Goal: Task Accomplishment & Management: Complete application form

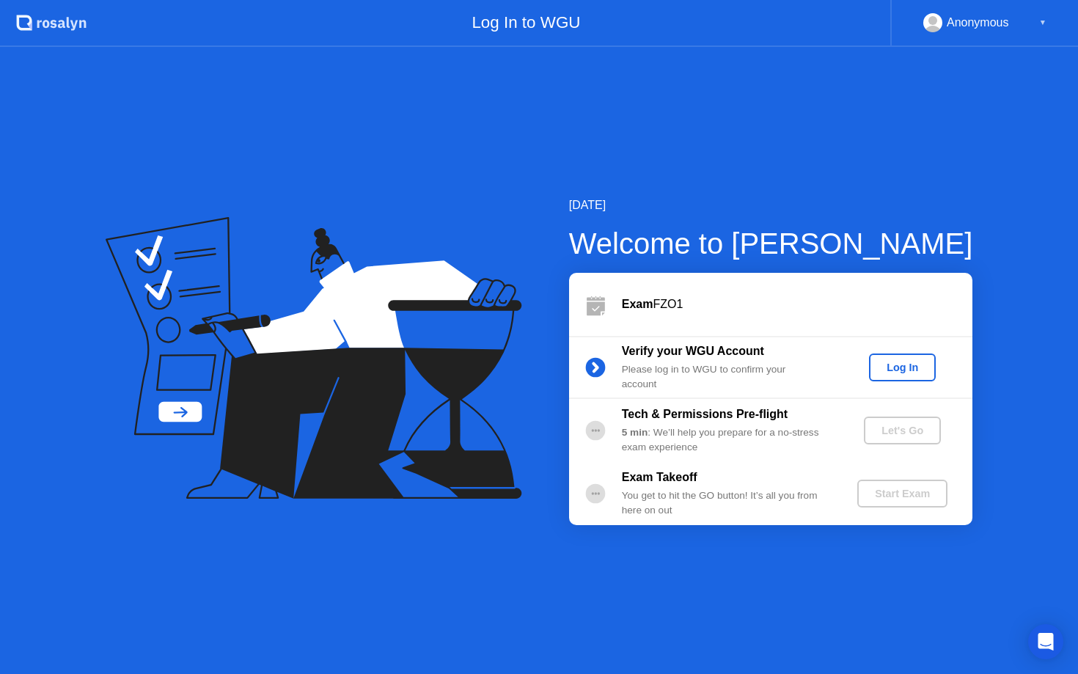
click at [886, 365] on div "Log In" at bounding box center [902, 368] width 55 height 12
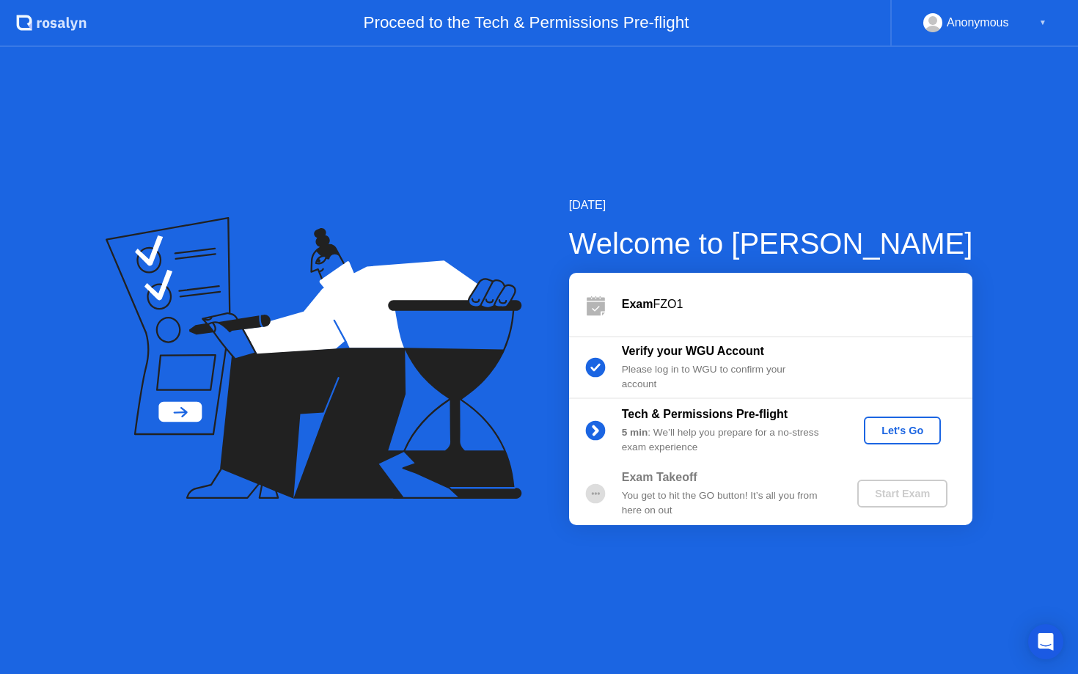
click at [897, 425] on div "Let's Go" at bounding box center [902, 431] width 65 height 12
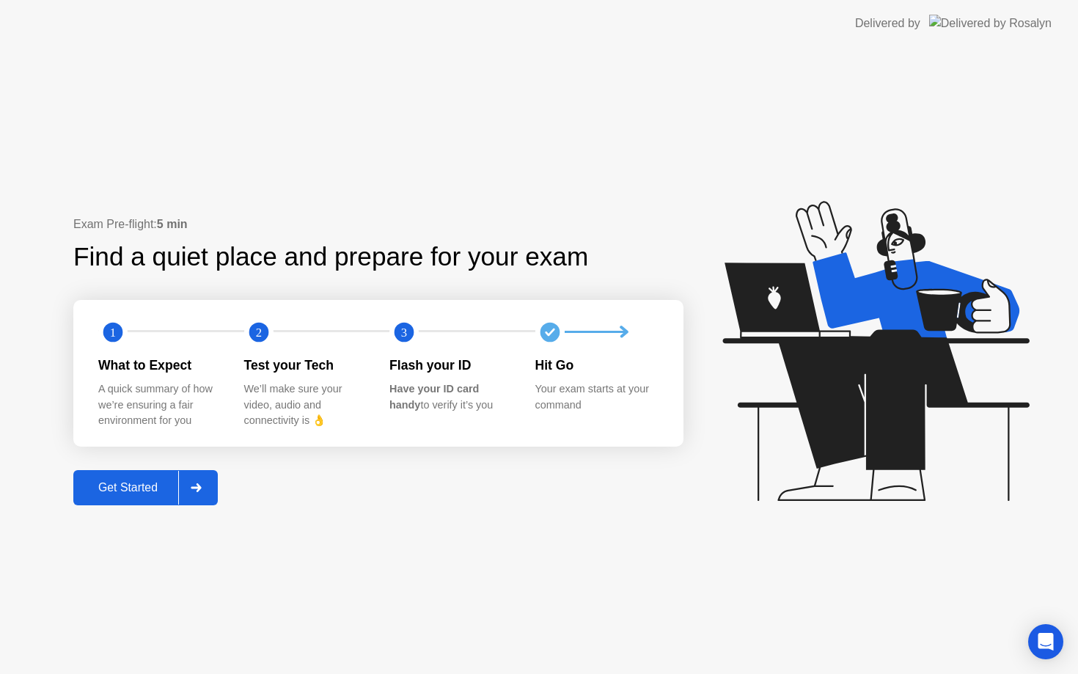
click at [150, 485] on div "Get Started" at bounding box center [128, 487] width 100 height 13
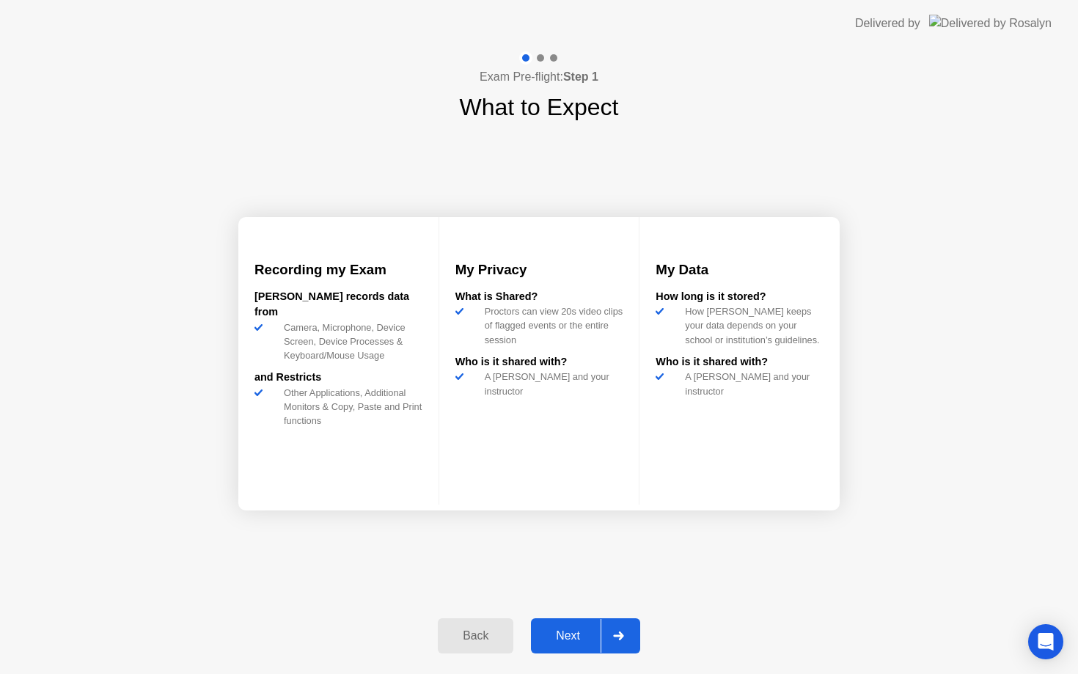
click at [556, 632] on div "Next" at bounding box center [568, 635] width 65 height 13
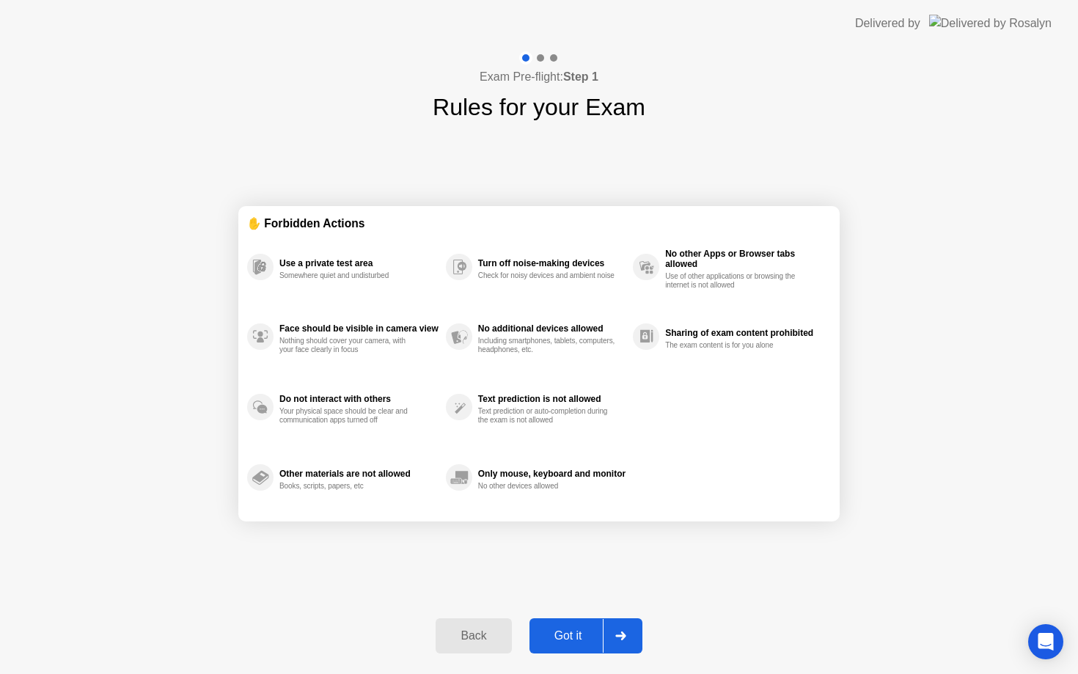
click at [570, 629] on div "Got it" at bounding box center [568, 635] width 69 height 13
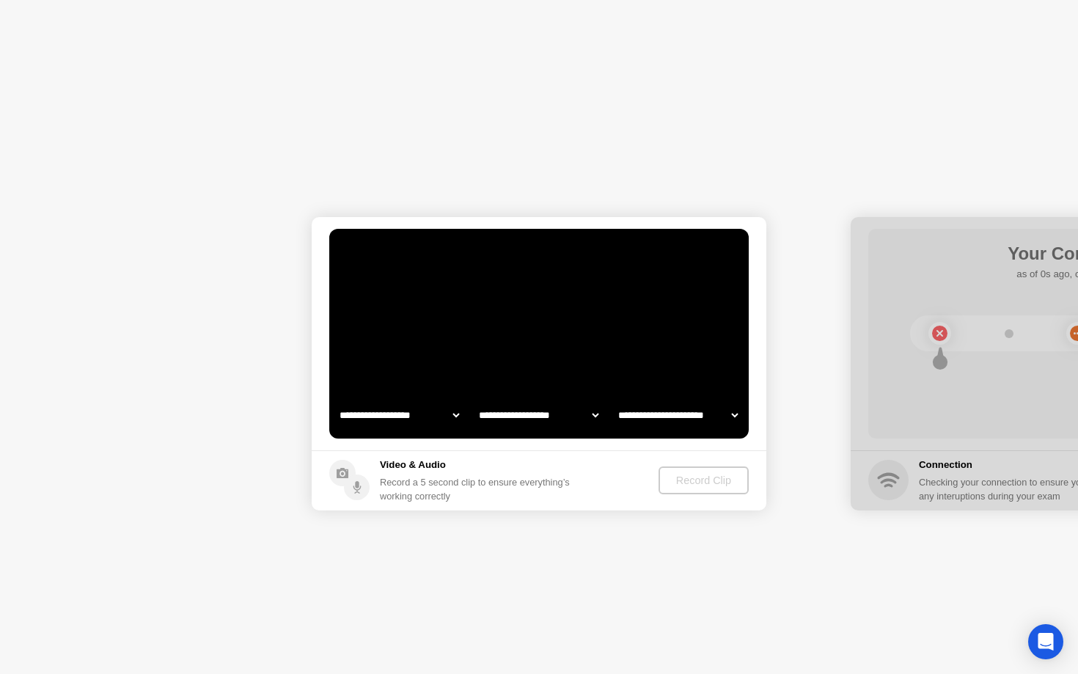
select select "**********"
select select "*******"
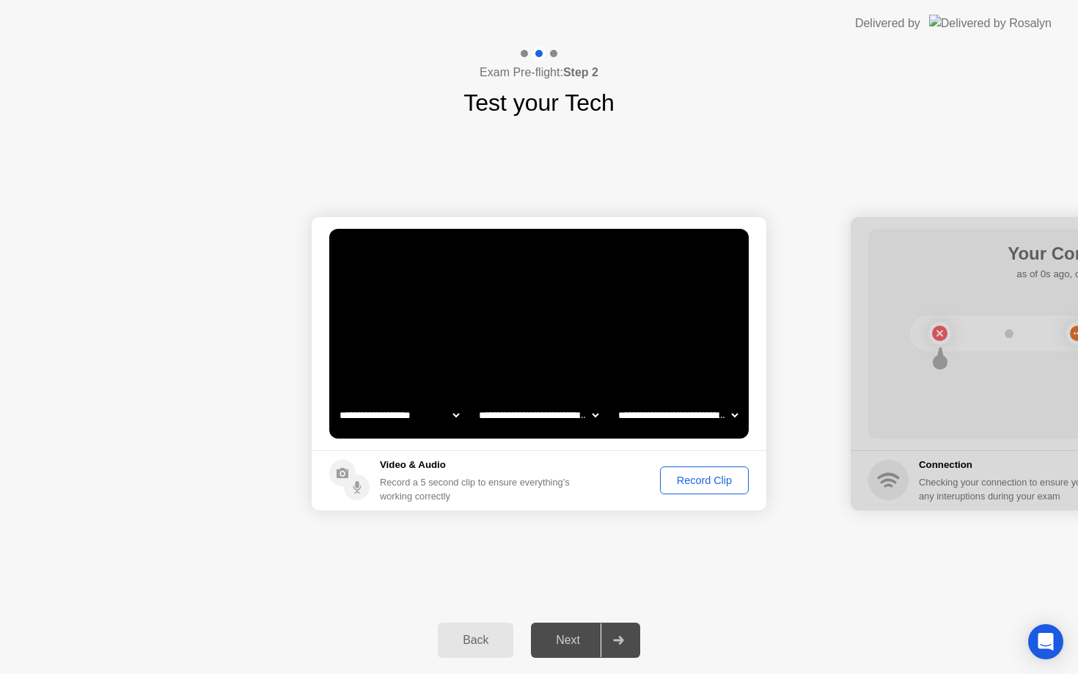
click at [535, 412] on select "**********" at bounding box center [538, 415] width 125 height 29
click at [677, 480] on div "Record Clip" at bounding box center [704, 481] width 78 height 12
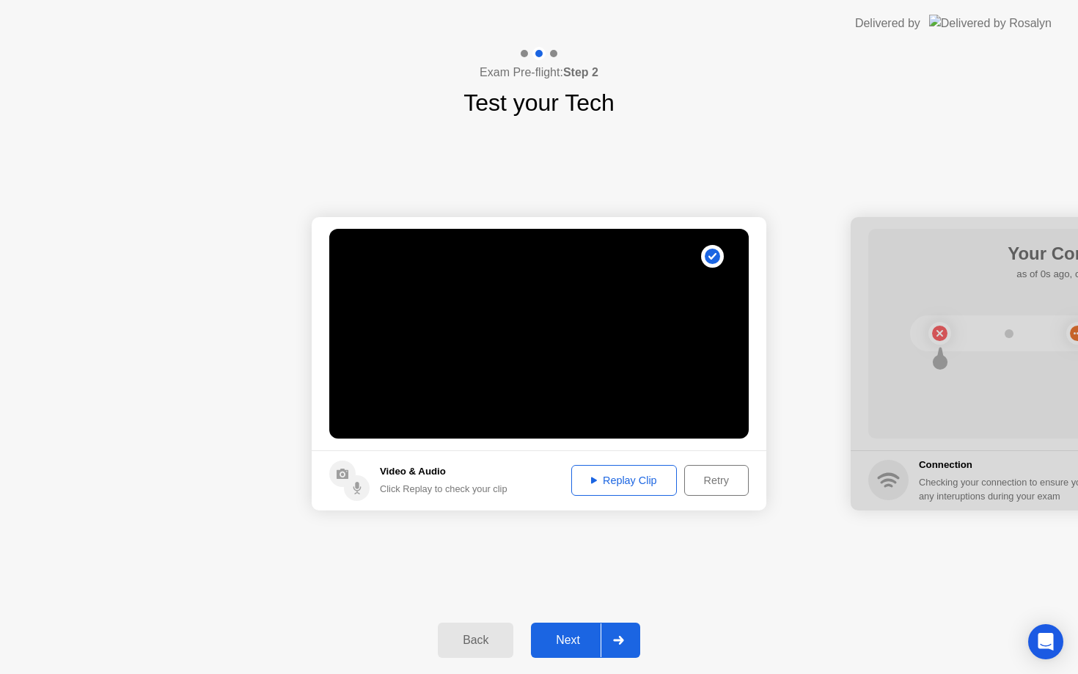
click at [648, 480] on div "Replay Clip" at bounding box center [624, 481] width 95 height 12
click at [582, 634] on div "Next" at bounding box center [568, 640] width 65 height 13
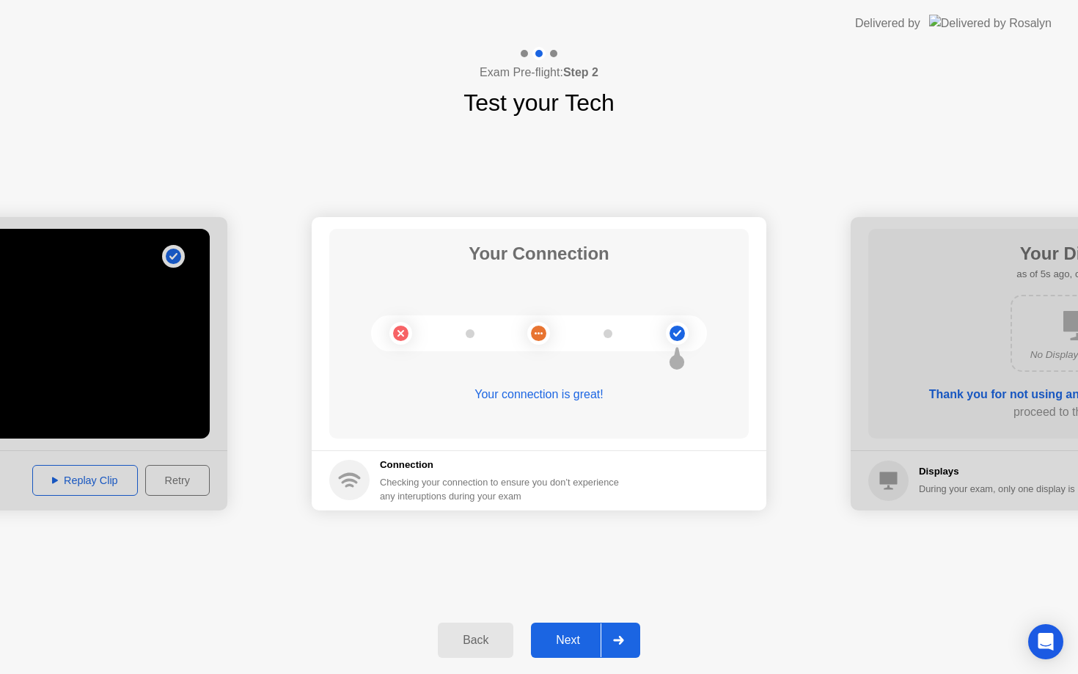
click at [571, 634] on div "Next" at bounding box center [568, 640] width 65 height 13
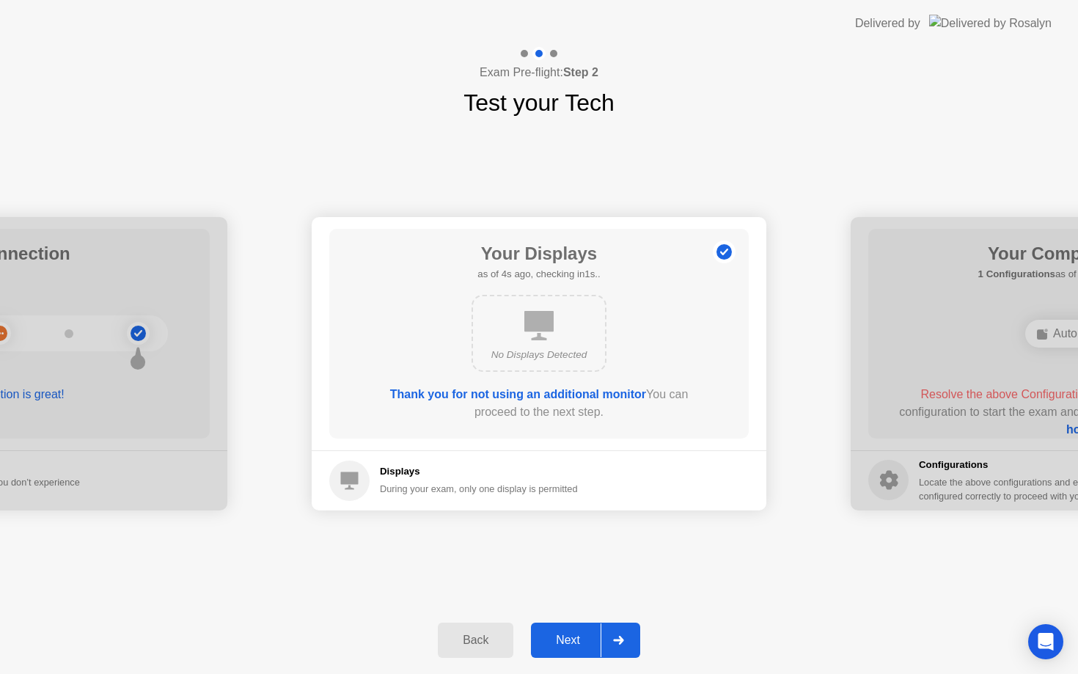
click at [624, 644] on icon at bounding box center [618, 640] width 11 height 9
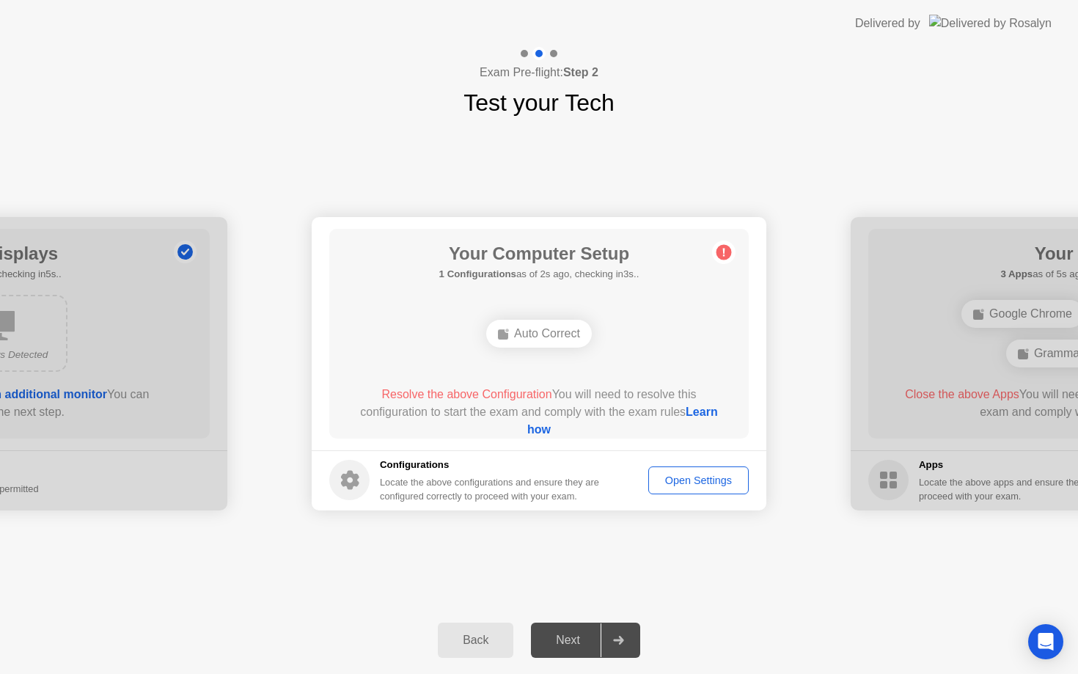
click at [571, 329] on div "Auto Correct" at bounding box center [539, 334] width 106 height 28
click at [549, 431] on link "Learn how" at bounding box center [622, 421] width 191 height 30
click at [678, 480] on div "Open Settings" at bounding box center [699, 481] width 90 height 12
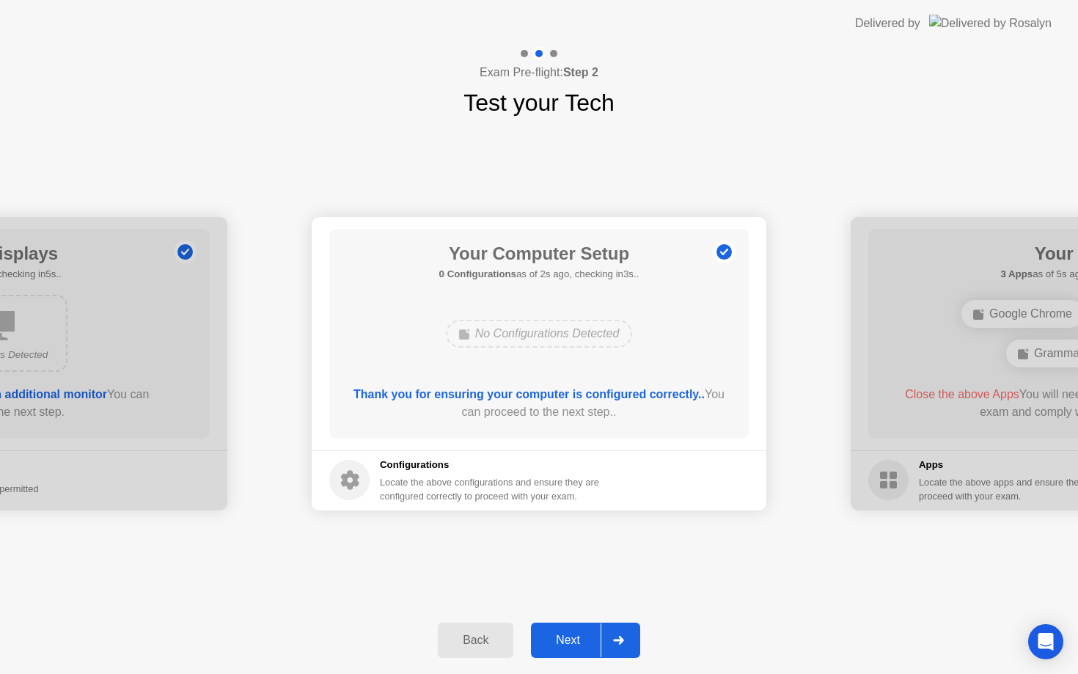
click at [585, 635] on div "Next" at bounding box center [568, 640] width 65 height 13
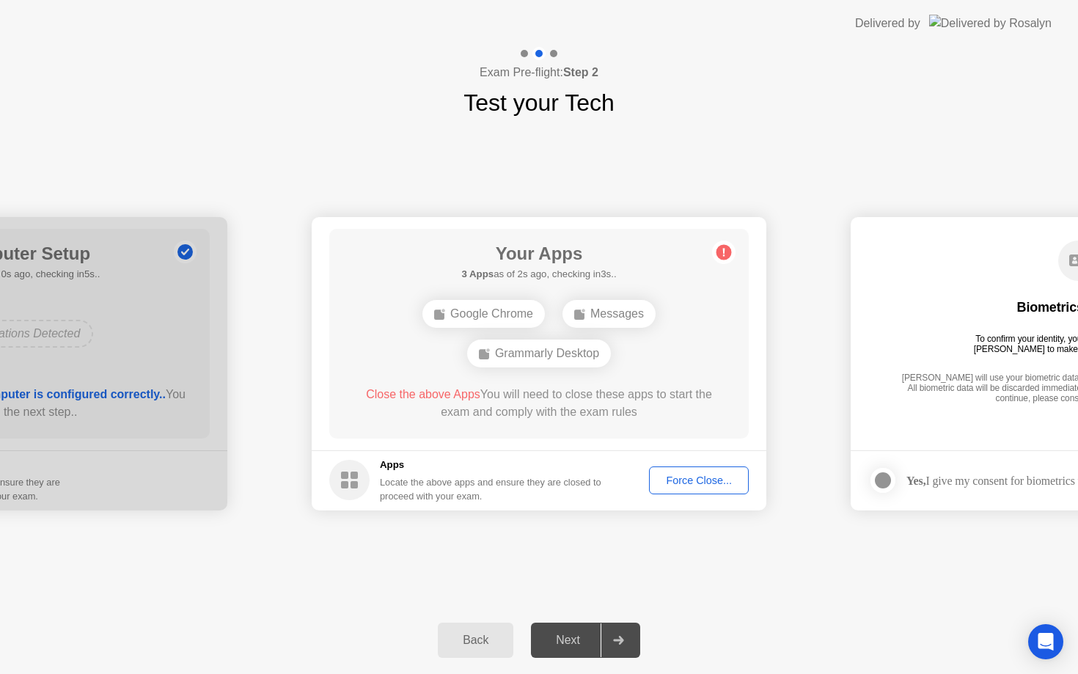
click at [670, 478] on div "Force Close..." at bounding box center [698, 481] width 89 height 12
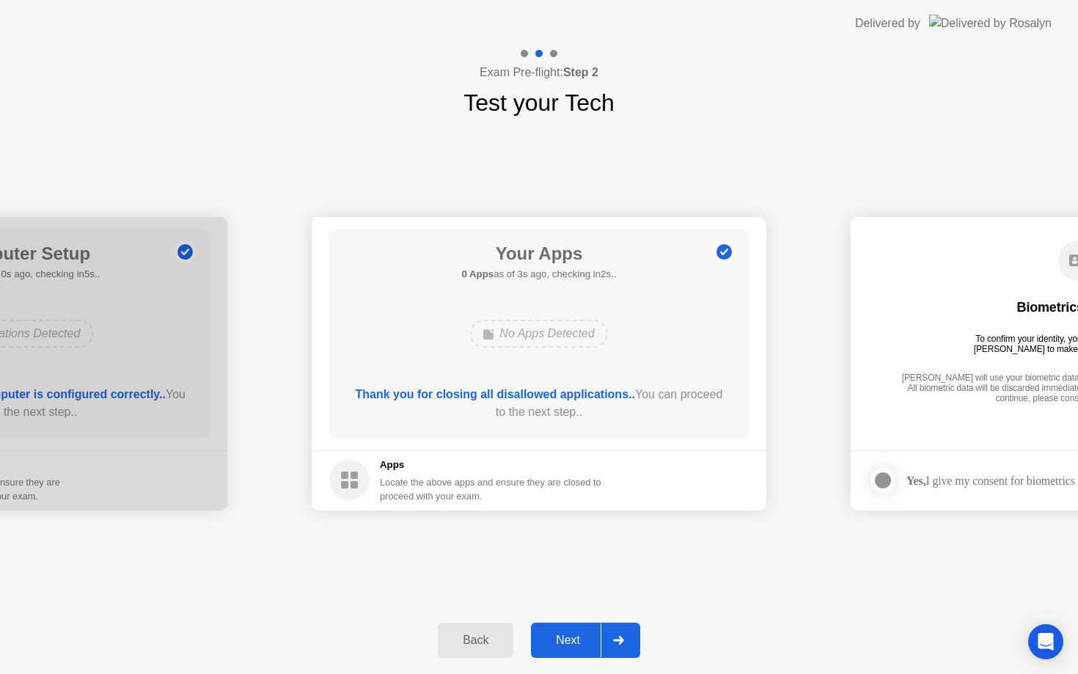
click at [574, 647] on div "Next" at bounding box center [568, 640] width 65 height 13
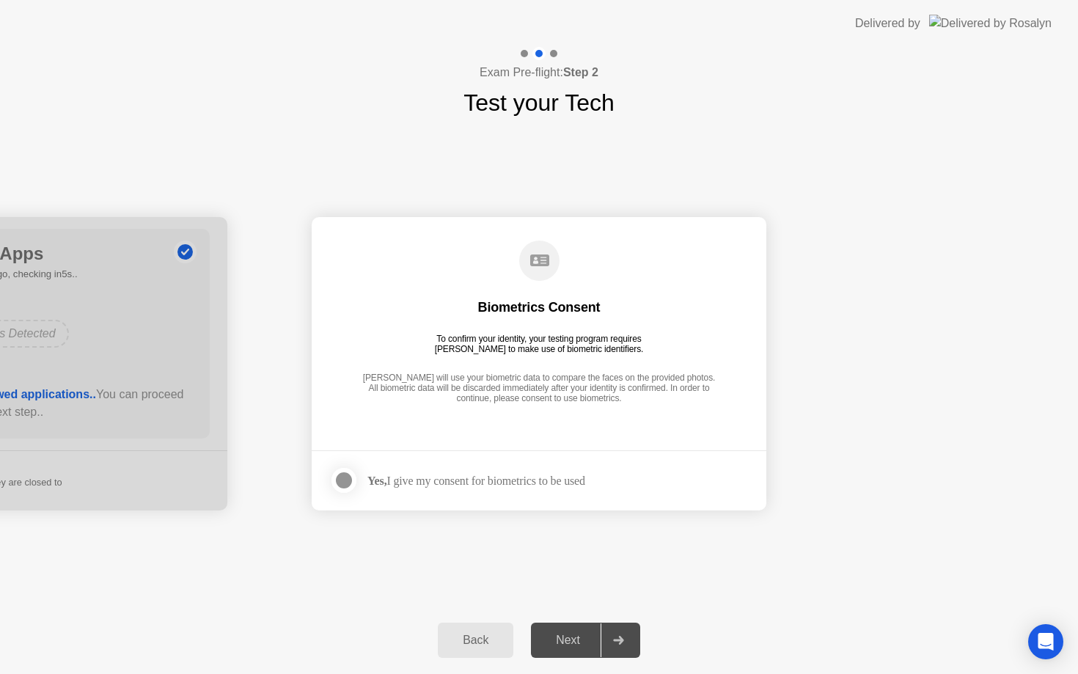
click at [348, 477] on div at bounding box center [344, 481] width 18 height 18
click at [576, 644] on div "Next" at bounding box center [568, 640] width 65 height 13
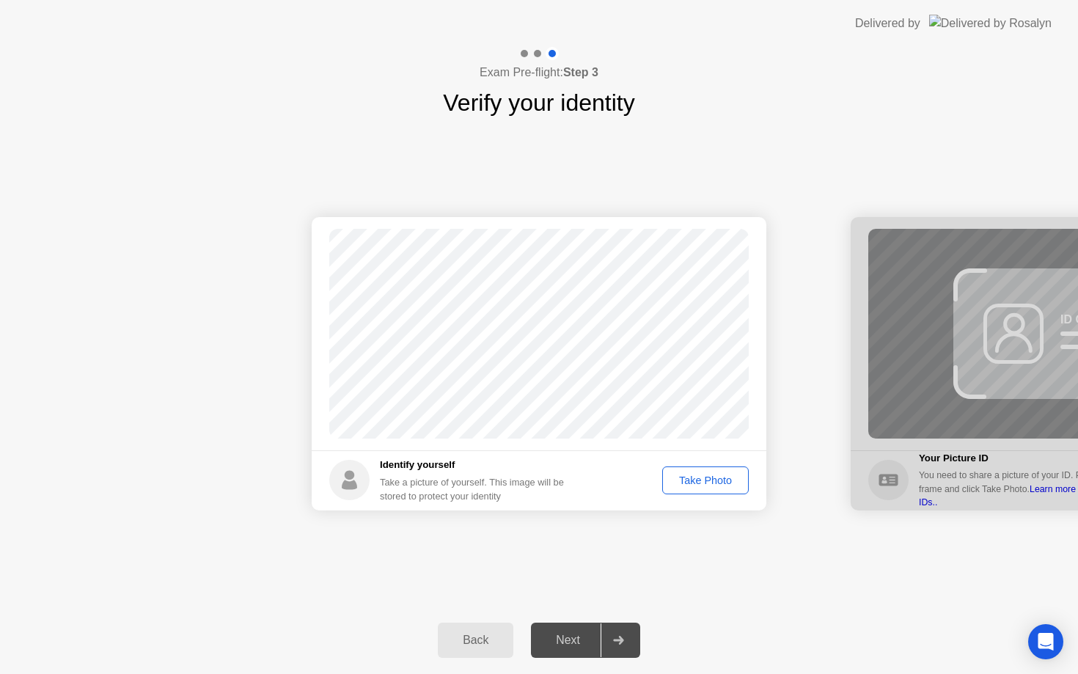
click at [707, 478] on div "Take Photo" at bounding box center [706, 481] width 76 height 12
click at [570, 643] on div "Next" at bounding box center [568, 640] width 65 height 13
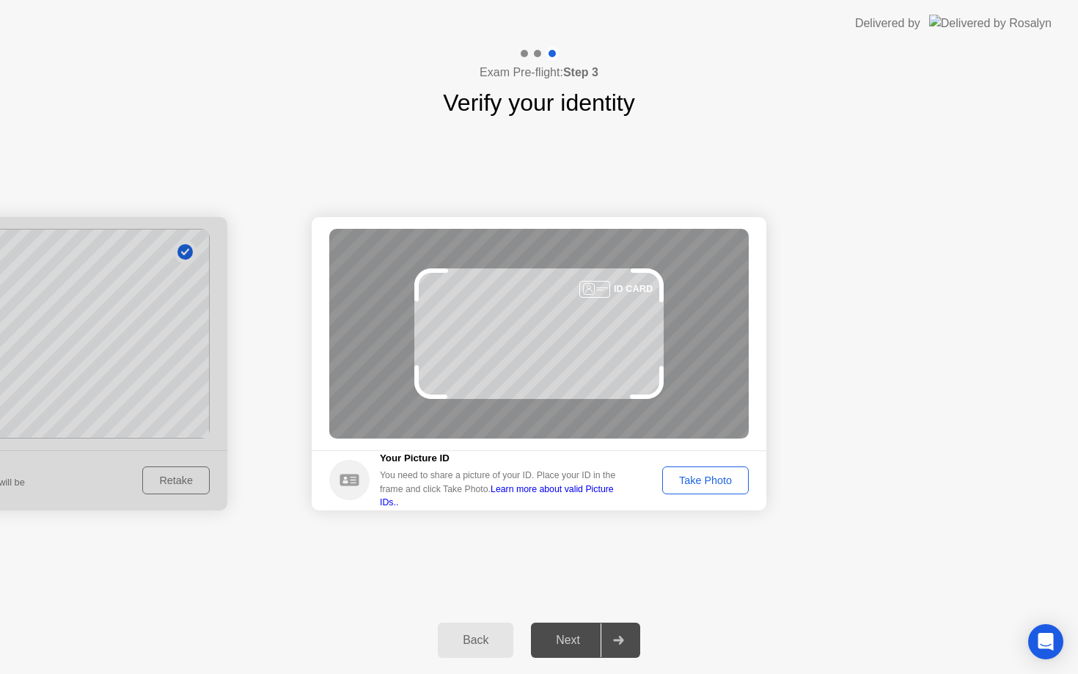
click at [701, 486] on div "Take Photo" at bounding box center [706, 481] width 76 height 12
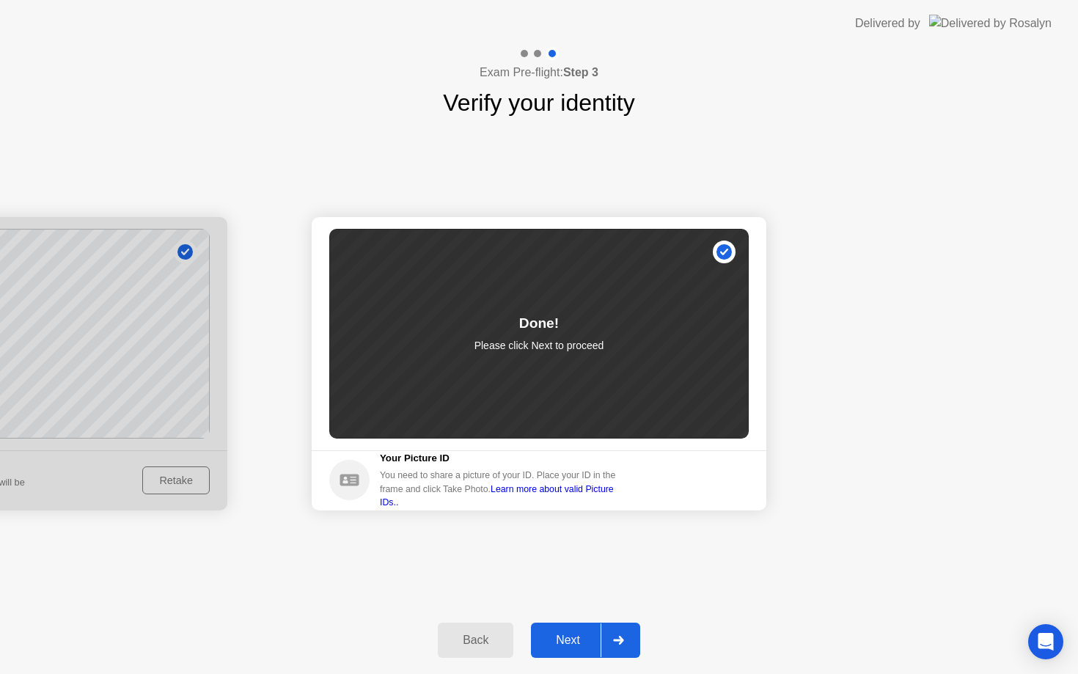
click at [585, 634] on div "Next" at bounding box center [568, 640] width 65 height 13
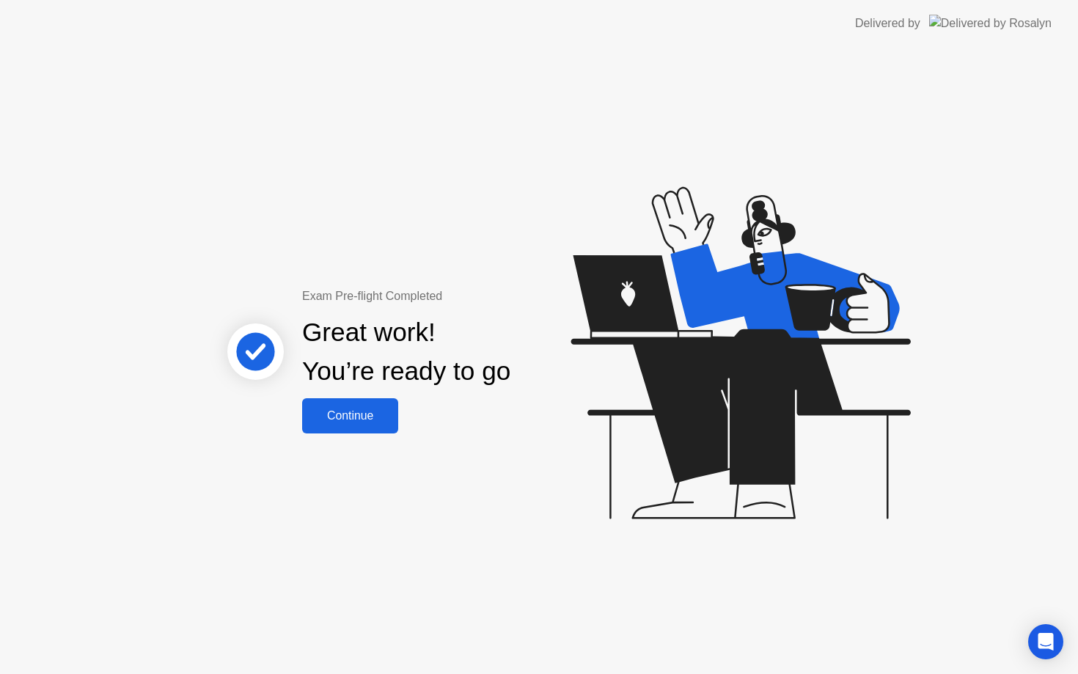
click at [342, 418] on div "Continue" at bounding box center [350, 415] width 87 height 13
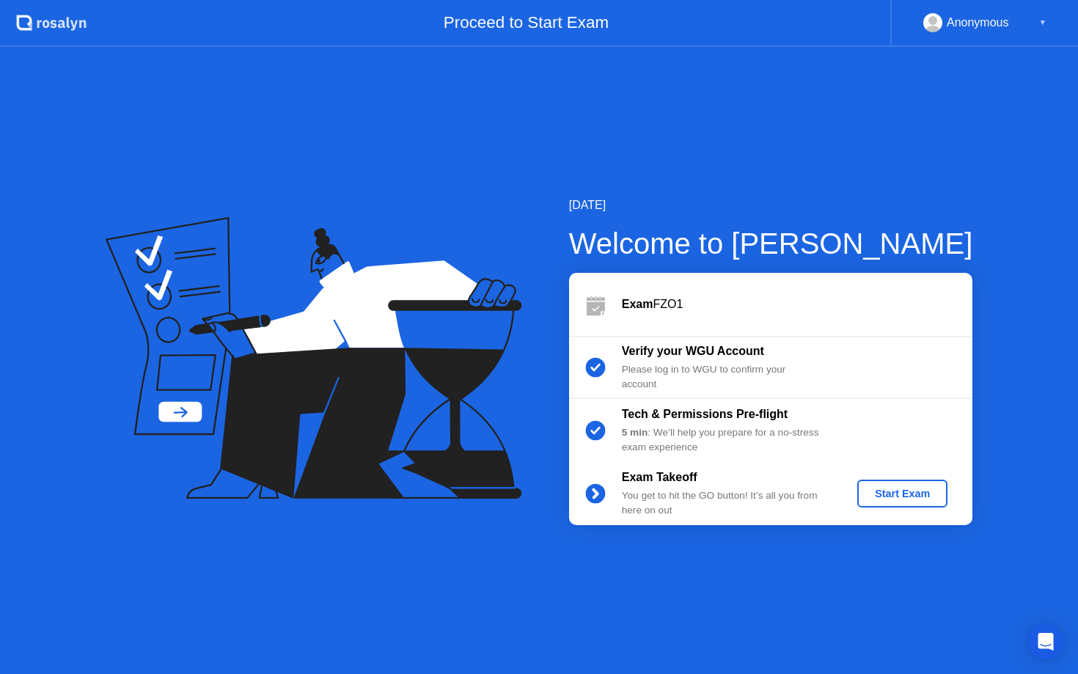
click at [892, 494] on div "Start Exam" at bounding box center [902, 494] width 78 height 12
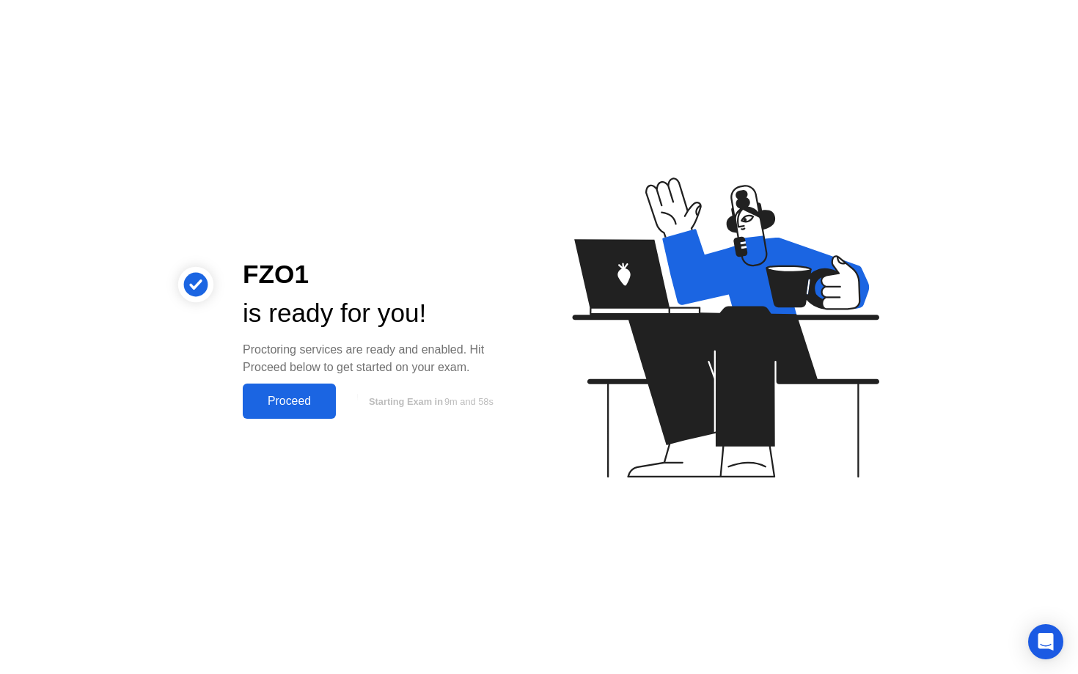
click at [262, 387] on button "Proceed" at bounding box center [289, 401] width 93 height 35
